Goal: Browse casually: Explore the website without a specific task or goal

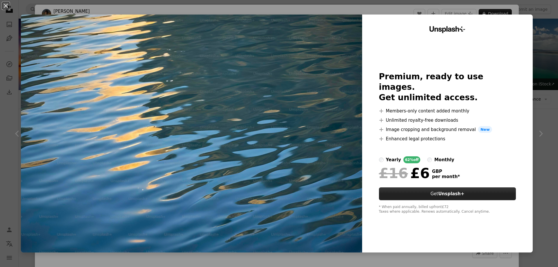
scroll to position [900, 0]
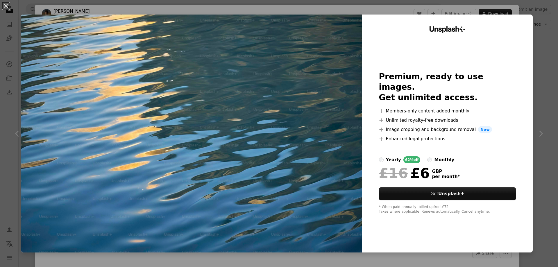
click at [344, 15] on img at bounding box center [191, 134] width 341 height 238
click at [385, 12] on div "An X shape Unsplash+ Premium, ready to use images. Get unlimited access. A plus…" at bounding box center [279, 133] width 558 height 267
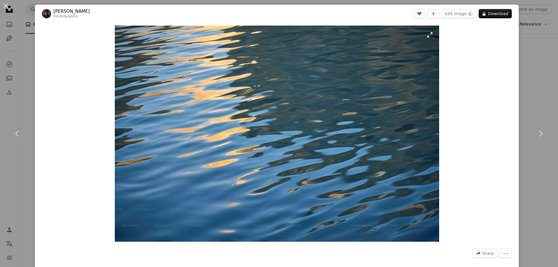
click at [428, 34] on img "Zoom in on this image" at bounding box center [277, 134] width 324 height 216
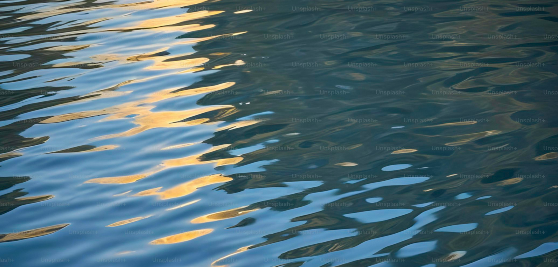
scroll to position [50, 0]
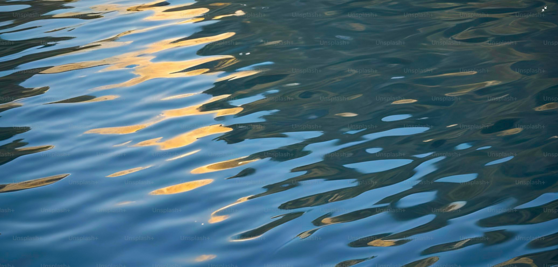
click at [318, 91] on img "Zoom out on this image" at bounding box center [279, 136] width 558 height 372
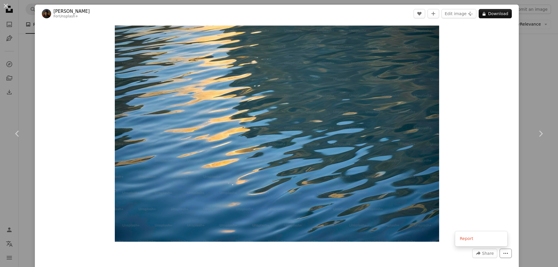
click at [505, 254] on button "More Actions" at bounding box center [505, 253] width 12 height 9
click at [309, 127] on dialog "An X shape Chevron left Chevron right [PERSON_NAME] For Unsplash+ A heart A plu…" at bounding box center [279, 133] width 558 height 267
click at [317, 137] on img "Zoom in on this image" at bounding box center [277, 134] width 324 height 216
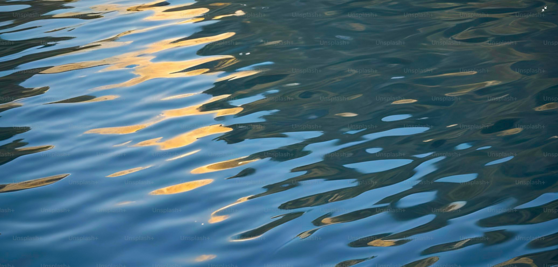
click at [540, 10] on img "Zoom out on this image" at bounding box center [279, 136] width 558 height 372
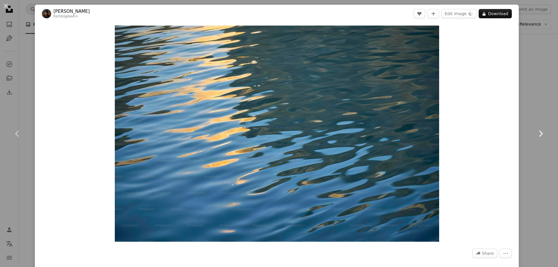
click at [536, 130] on icon "Chevron right" at bounding box center [540, 133] width 9 height 9
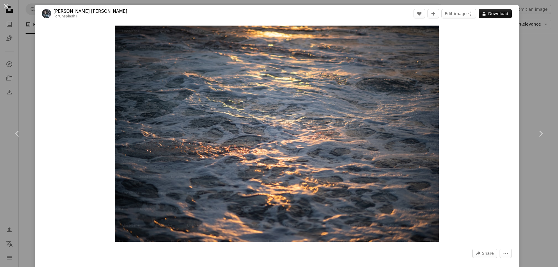
click at [534, 95] on div "An X shape Chevron left Chevron right [PERSON_NAME] [PERSON_NAME] For Unsplash+…" at bounding box center [279, 133] width 558 height 267
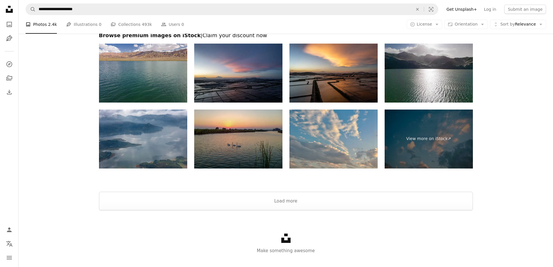
scroll to position [2172, 0]
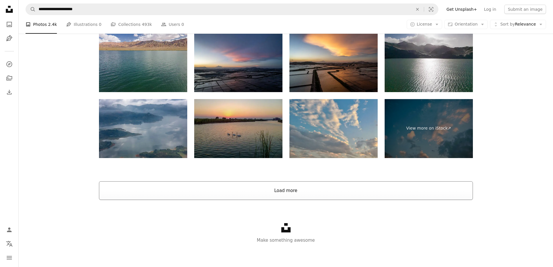
click at [287, 192] on button "Load more" at bounding box center [286, 190] width 374 height 19
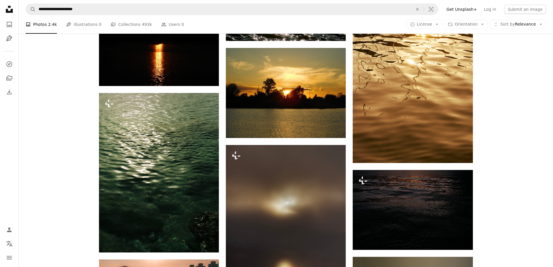
scroll to position [5235, 0]
